Goal: Transaction & Acquisition: Download file/media

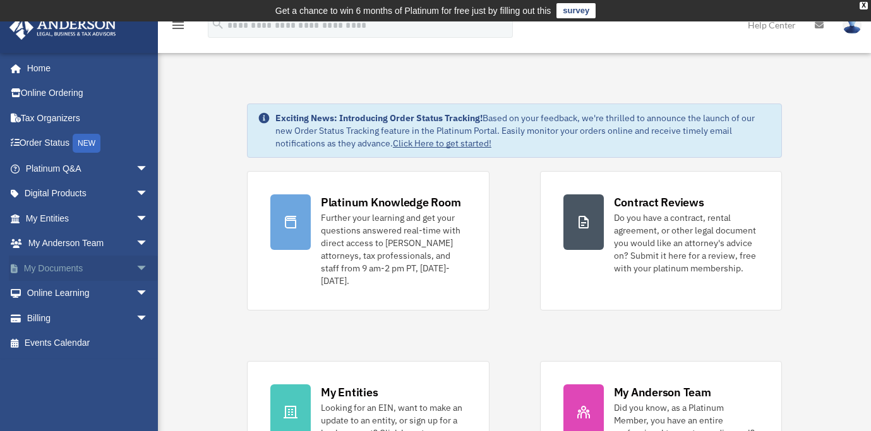
click at [78, 271] on link "My Documents arrow_drop_down" at bounding box center [88, 268] width 159 height 25
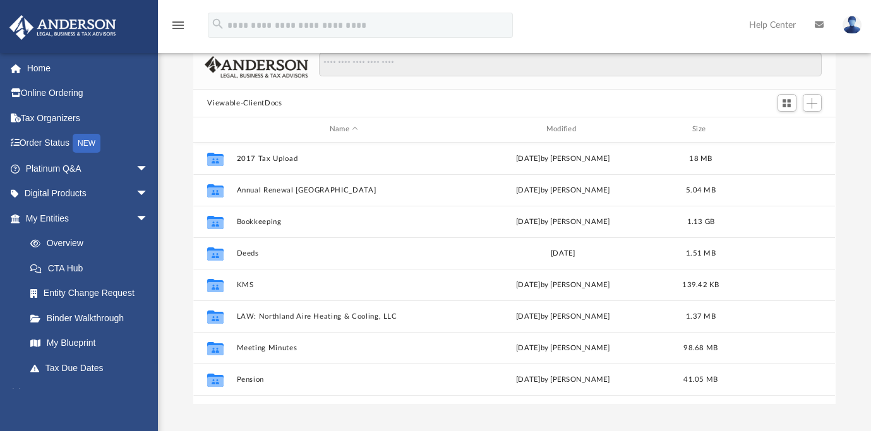
scroll to position [54, 0]
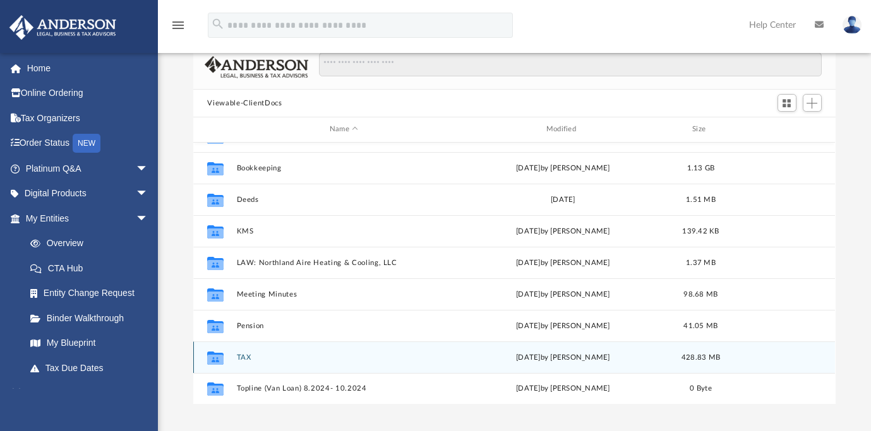
click at [247, 356] on button "TAX" at bounding box center [344, 358] width 214 height 8
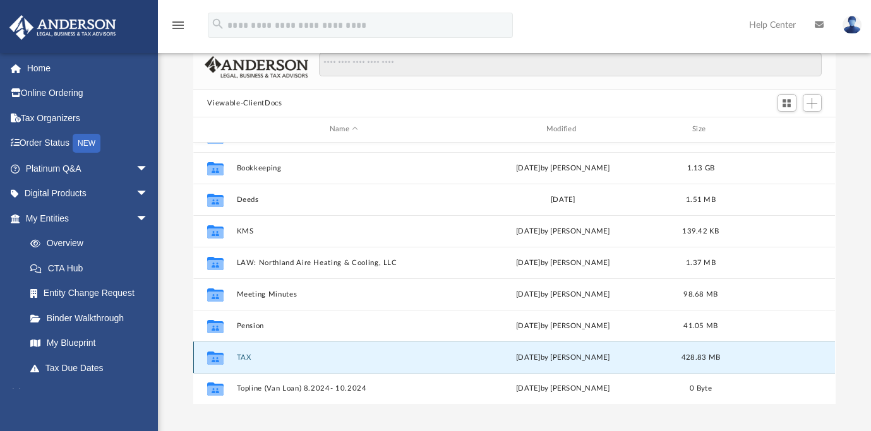
click at [247, 356] on button "TAX" at bounding box center [344, 358] width 214 height 8
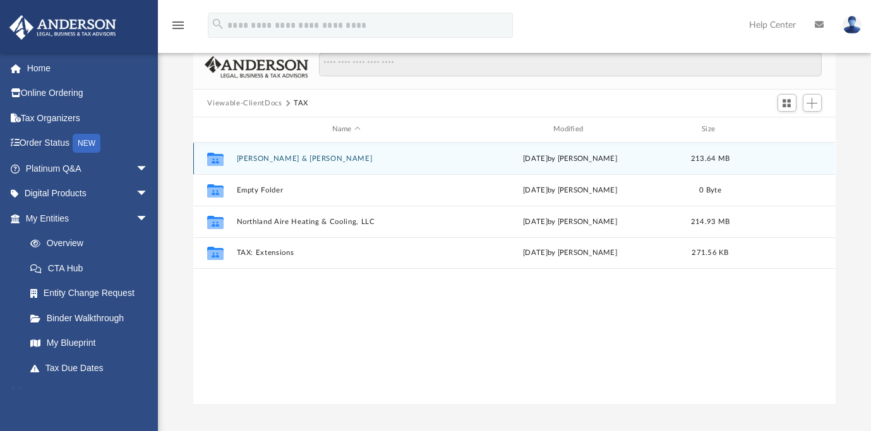
scroll to position [0, 0]
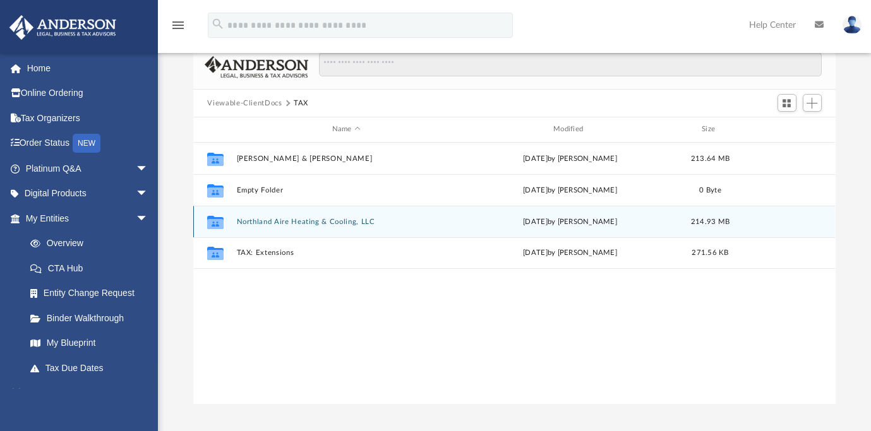
click at [329, 222] on button "Northland Aire Heating & Cooling, LLC" at bounding box center [346, 222] width 219 height 8
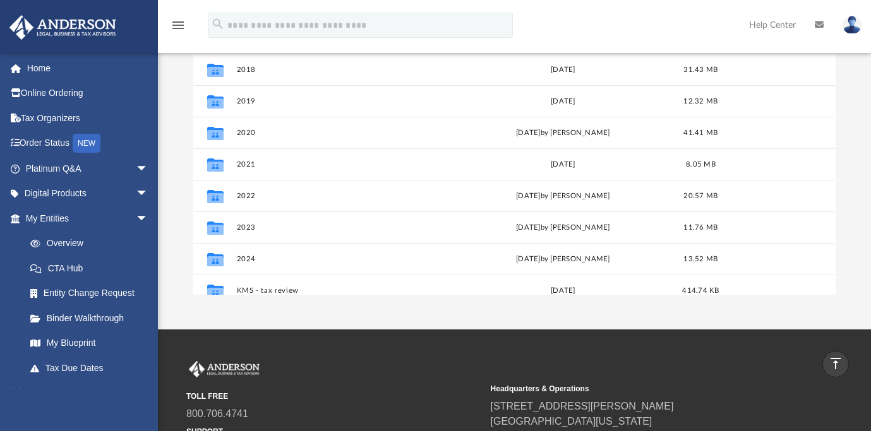
scroll to position [43, 0]
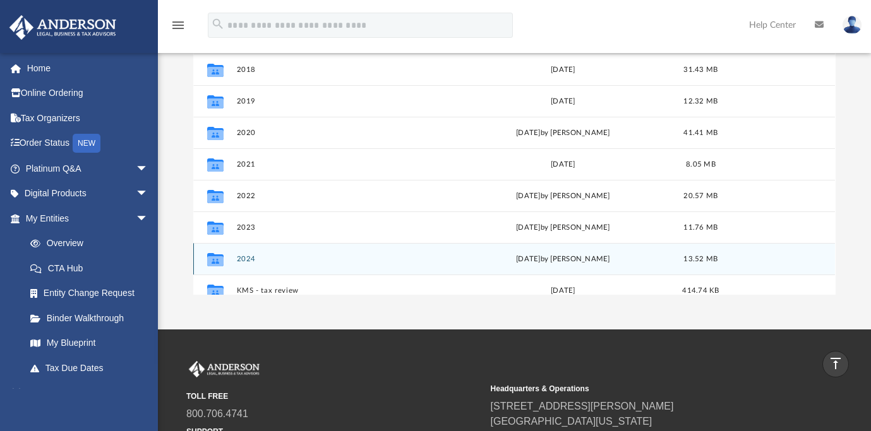
click at [227, 259] on div "Collaborated Folder" at bounding box center [216, 259] width 32 height 20
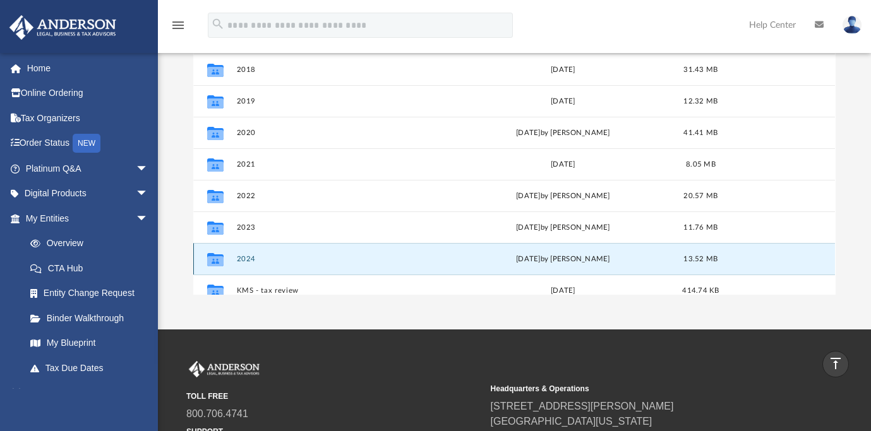
click at [553, 256] on div "[DATE] by [PERSON_NAME]" at bounding box center [563, 258] width 214 height 11
click at [245, 256] on button "2024" at bounding box center [344, 259] width 214 height 8
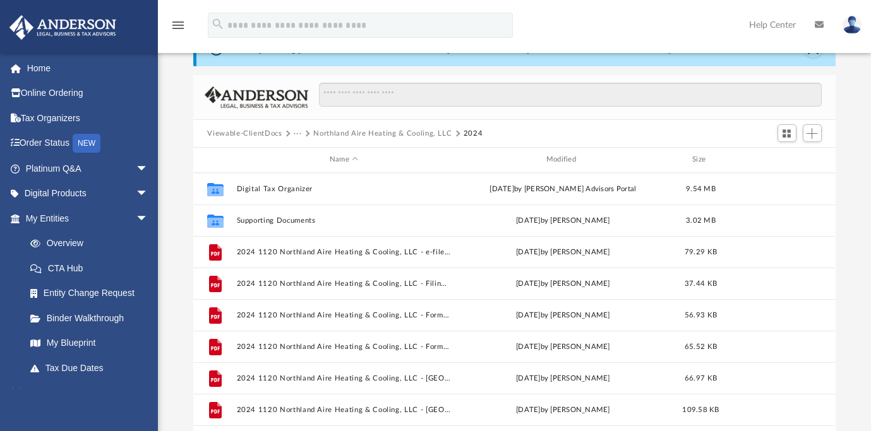
scroll to position [22, 0]
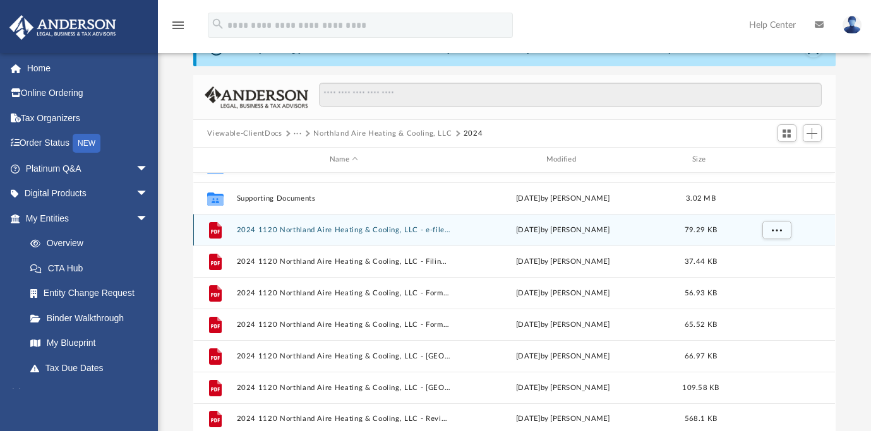
click at [341, 228] on button "2024 1120 Northland Aire Heating & Cooling, LLC - e-file authorization - please…" at bounding box center [344, 230] width 214 height 8
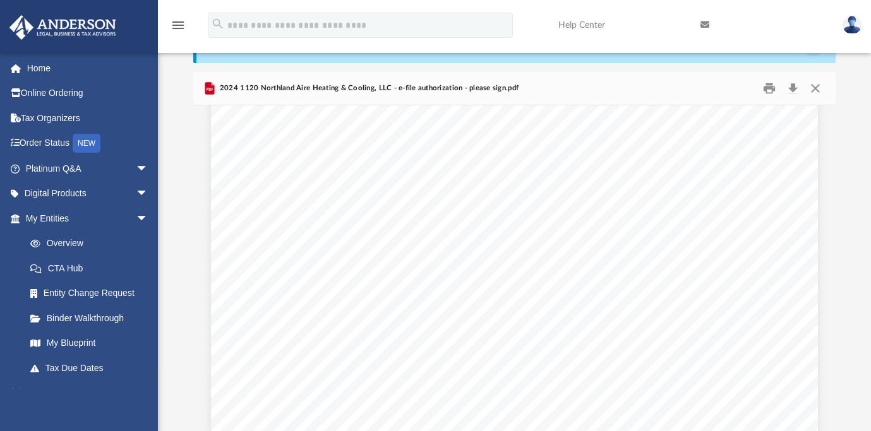
scroll to position [0, 0]
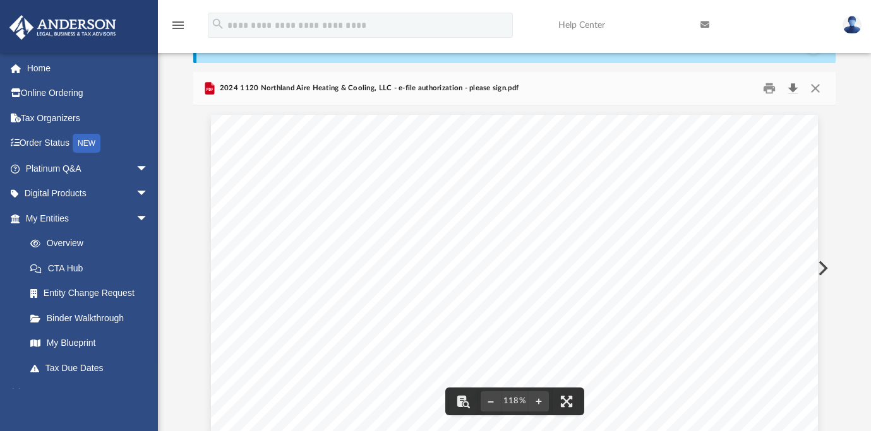
click at [793, 85] on button "Download" at bounding box center [793, 89] width 23 height 20
